Goal: Find specific page/section: Find specific page/section

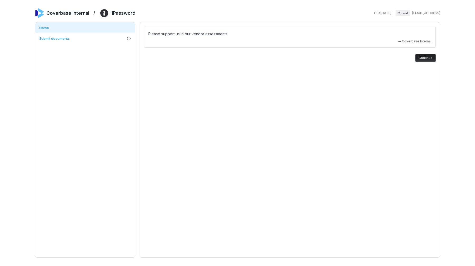
click at [426, 18] on div "Coverbase Internal / 1Password Due [DATE] Closed [EMAIL_ADDRESS]" at bounding box center [237, 12] width 405 height 9
